Goal: Transaction & Acquisition: Purchase product/service

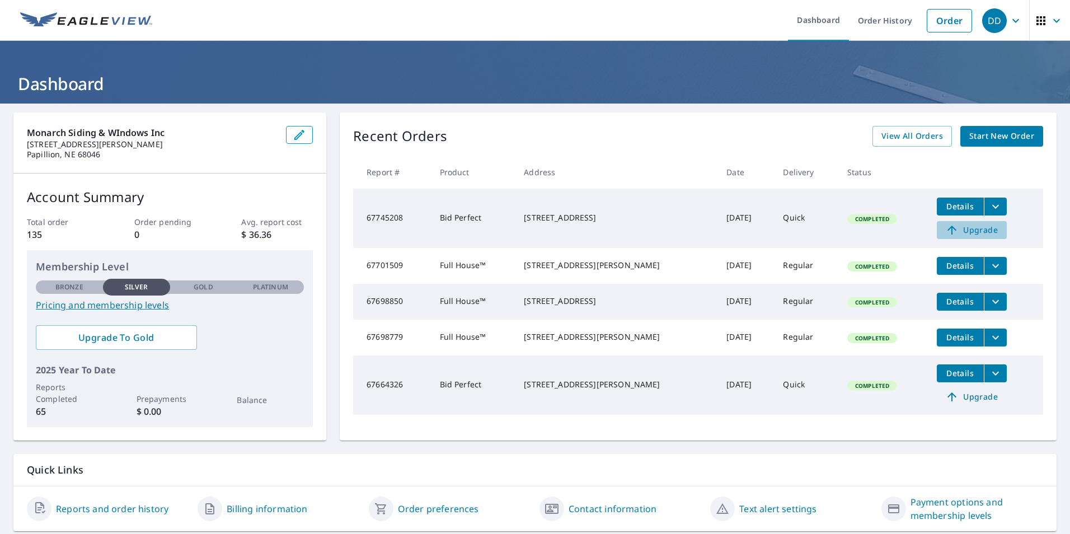
click at [962, 231] on span "Upgrade" at bounding box center [971, 229] width 57 height 13
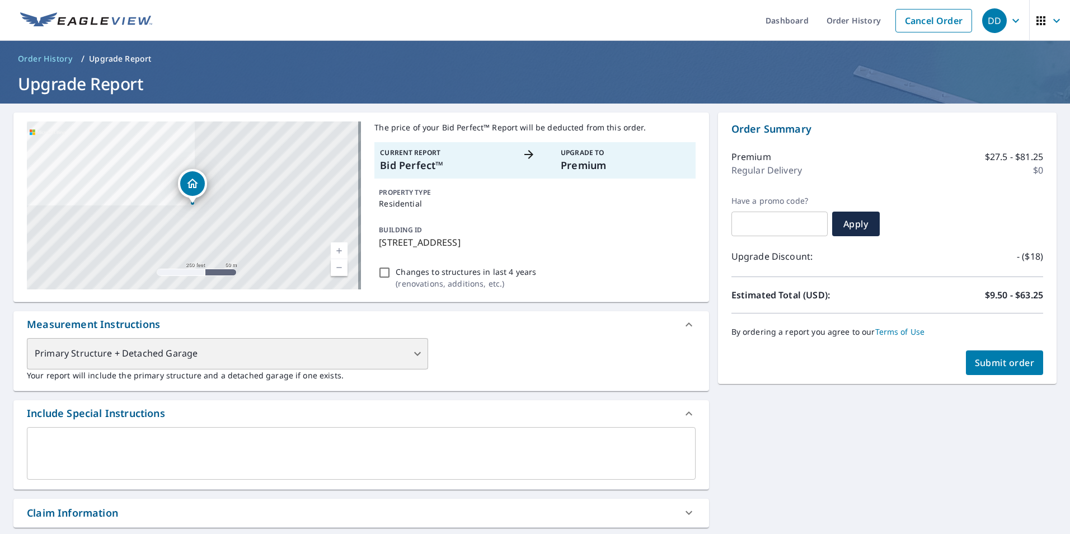
click at [416, 355] on div "Primary Structure + Detached Garage" at bounding box center [227, 353] width 401 height 31
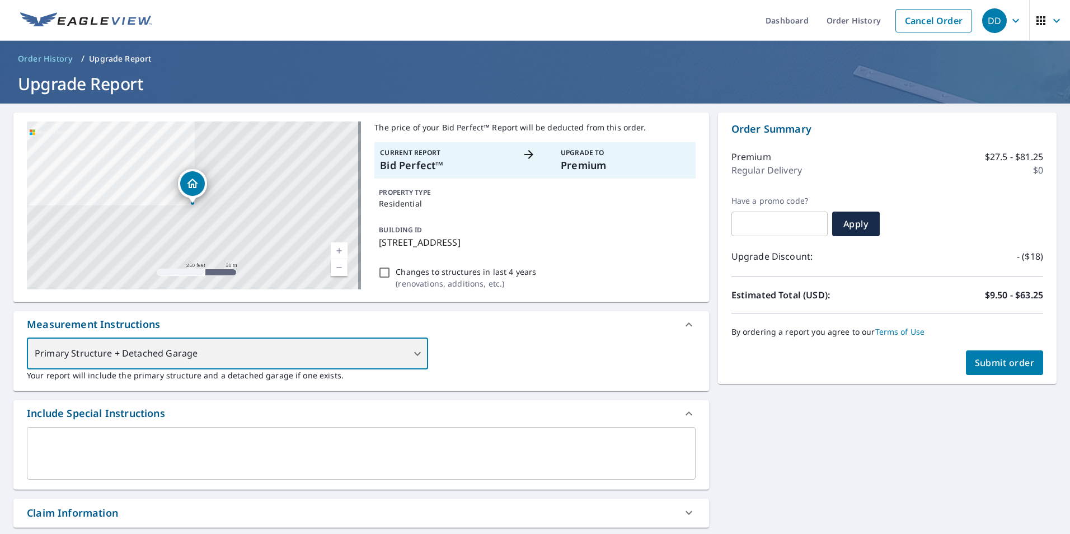
click at [413, 352] on div "Primary Structure + Detached Garage" at bounding box center [227, 353] width 401 height 31
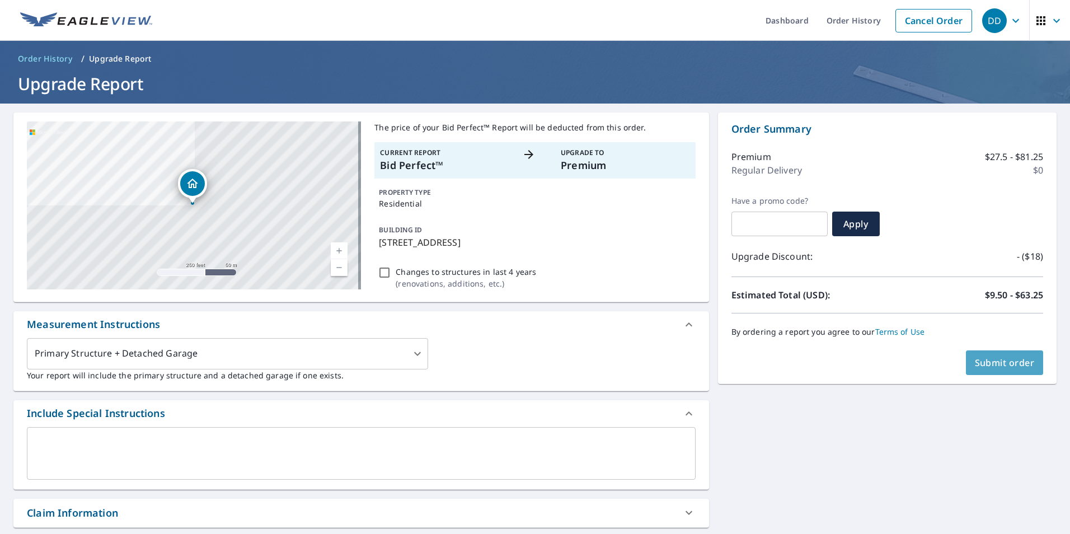
click at [995, 360] on span "Submit order" at bounding box center [1005, 362] width 60 height 12
checkbox input "true"
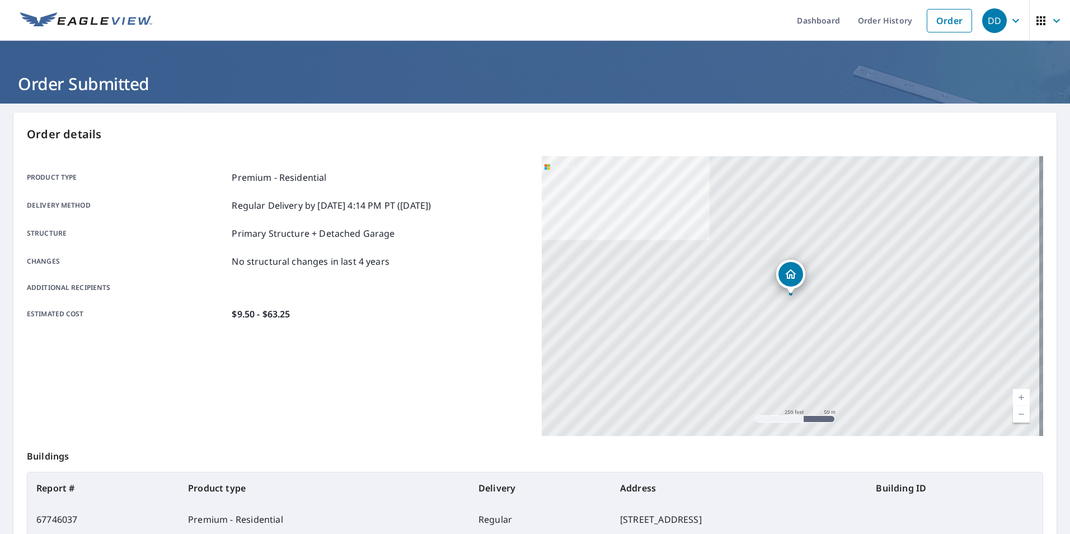
click at [1009, 20] on icon "button" at bounding box center [1015, 20] width 13 height 13
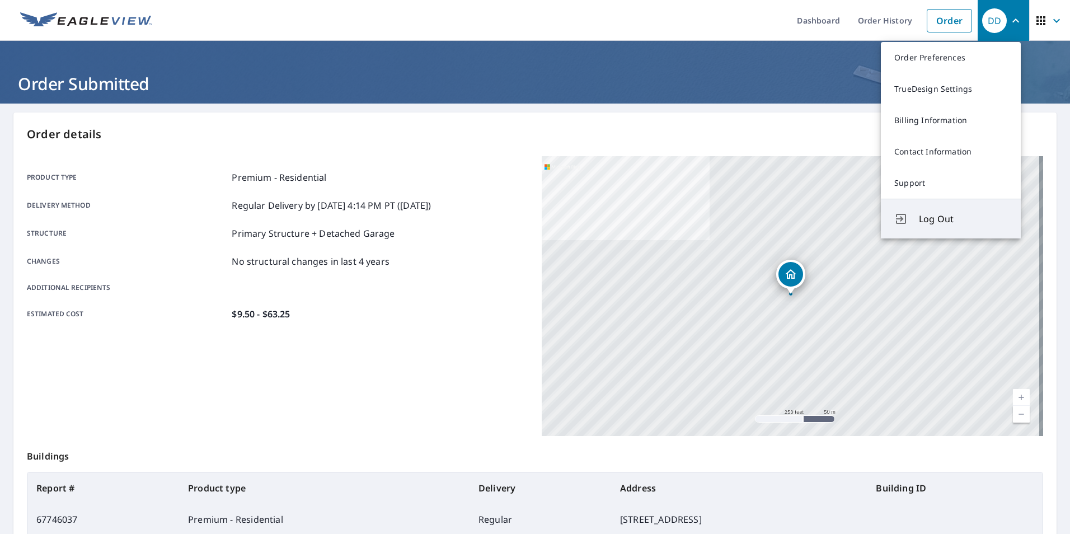
click at [954, 218] on span "Log Out" at bounding box center [963, 218] width 88 height 13
